Goal: Entertainment & Leisure: Consume media (video, audio)

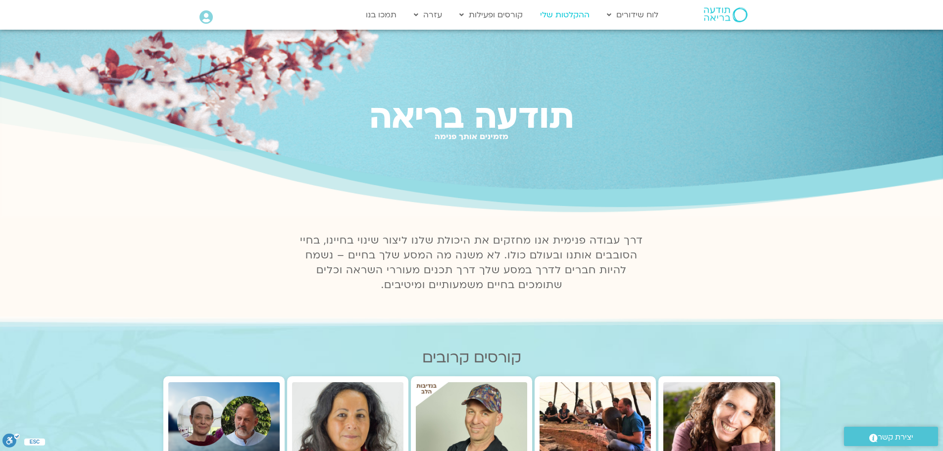
click at [567, 14] on link "ההקלטות שלי" at bounding box center [564, 14] width 59 height 19
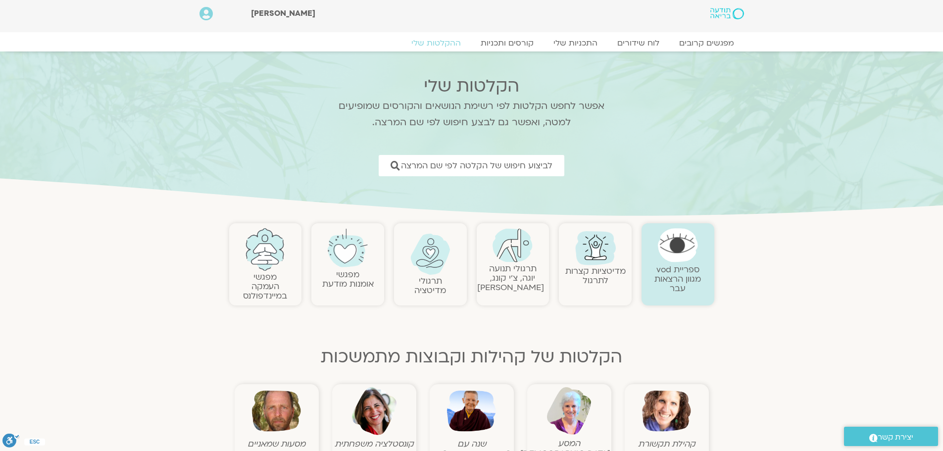
scroll to position [6, 0]
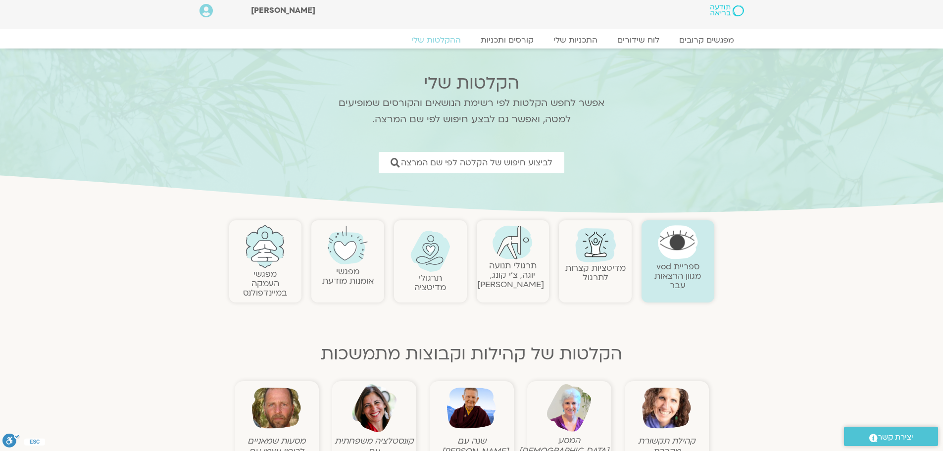
click at [459, 404] on img at bounding box center [471, 408] width 49 height 49
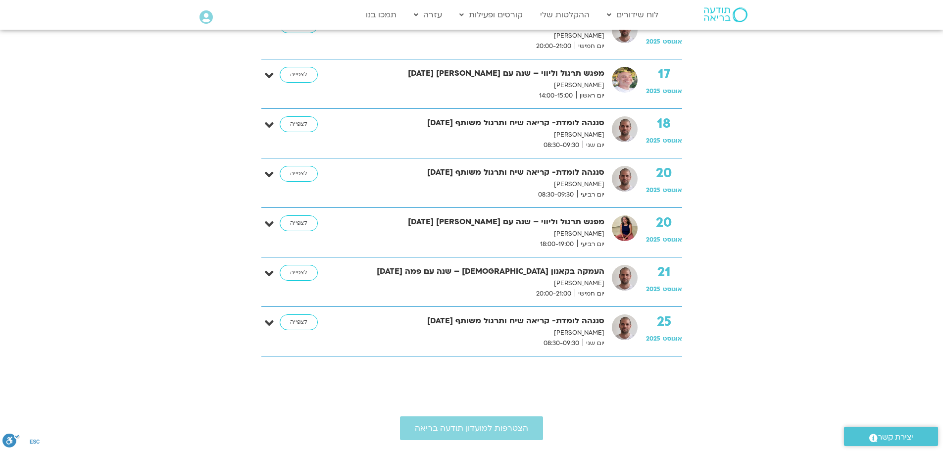
scroll to position [499, 0]
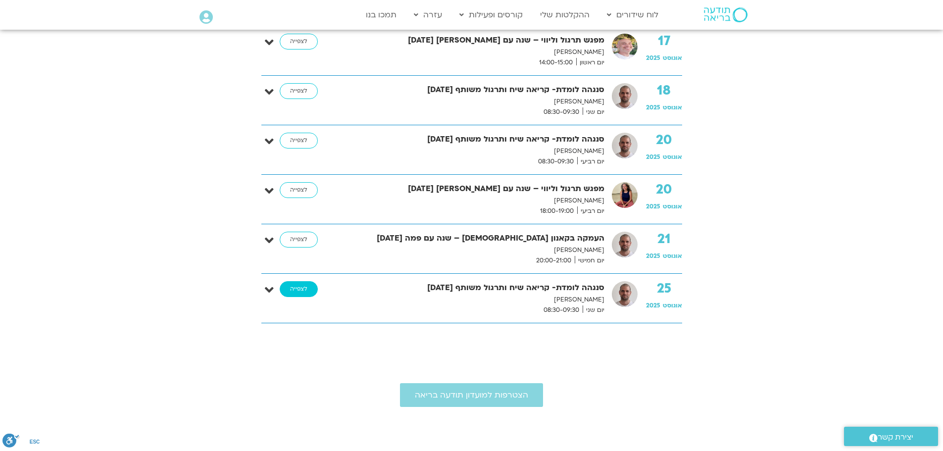
click at [299, 289] on link "לצפייה" at bounding box center [299, 289] width 38 height 16
